Goal: Task Accomplishment & Management: Manage account settings

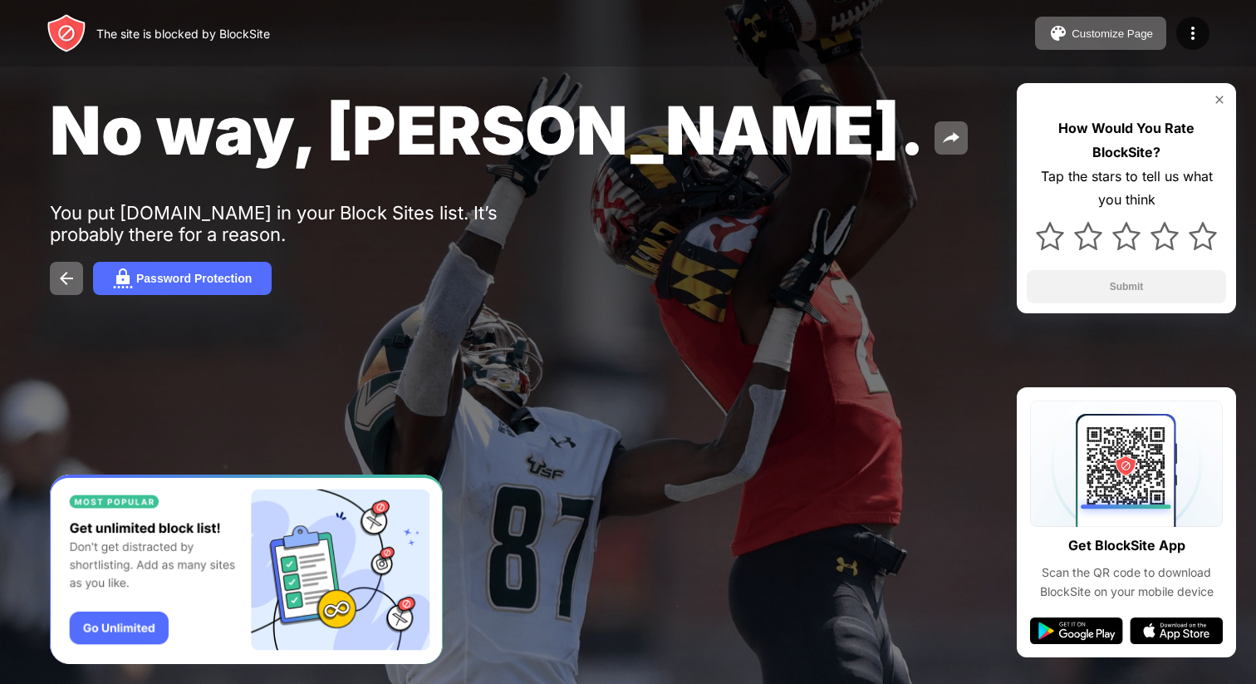
click at [497, 14] on div "The site is blocked by BlockSite Customize Page Edit Block List Redirect Custom…" at bounding box center [628, 33] width 1256 height 66
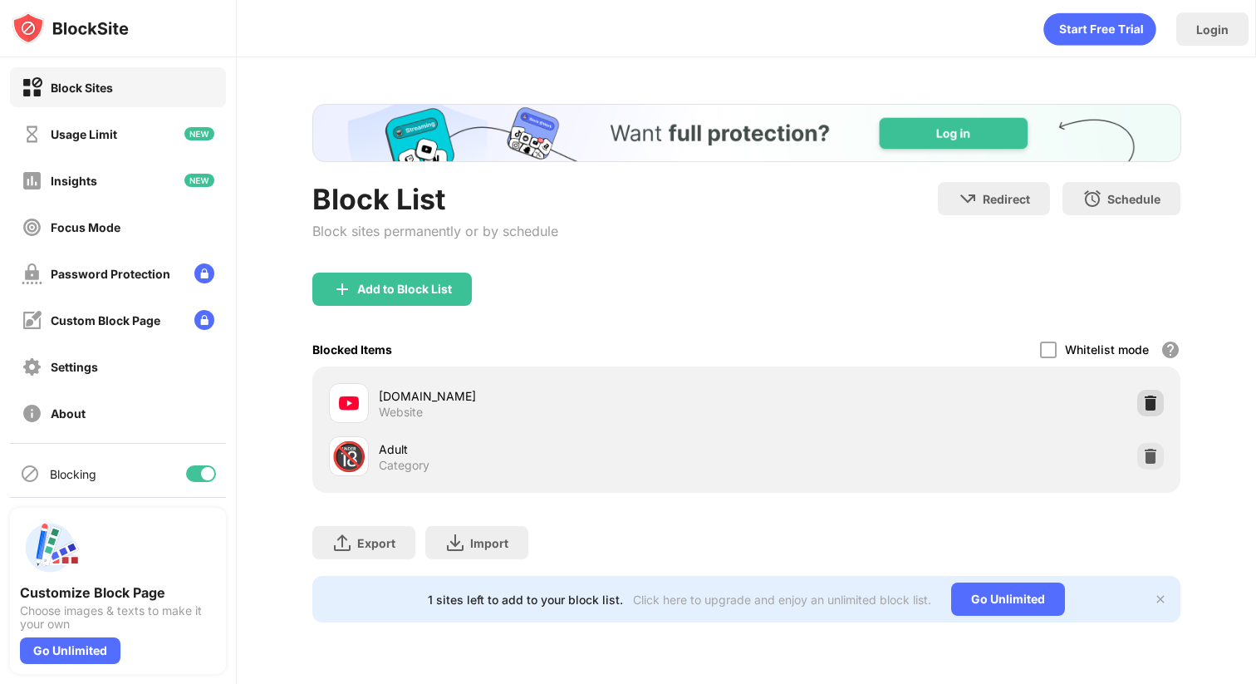
click at [1148, 404] on img at bounding box center [1151, 403] width 17 height 17
